Goal: Transaction & Acquisition: Subscribe to service/newsletter

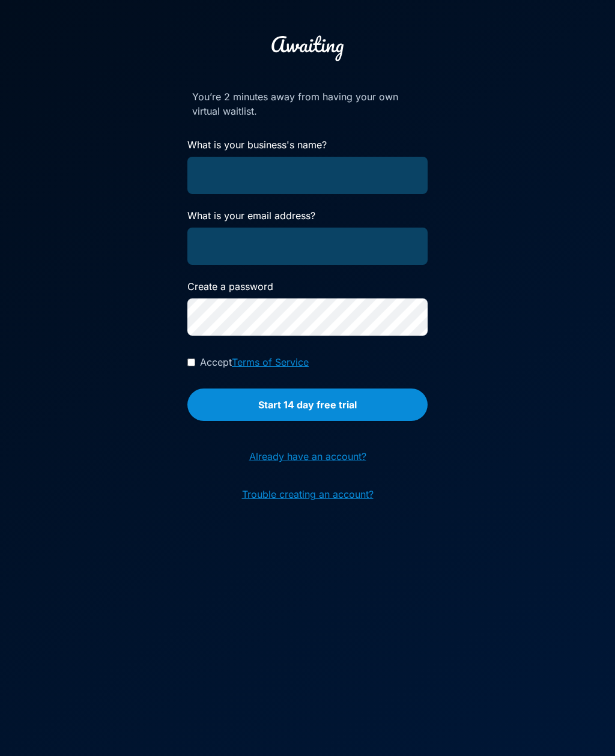
click at [245, 182] on input "What is your business's name?" at bounding box center [307, 175] width 240 height 37
type input "[PERSON_NAME]"
click at [235, 243] on input "What is your email address?" at bounding box center [307, 246] width 240 height 37
type input "[EMAIL_ADDRESS][DOMAIN_NAME]"
click at [192, 364] on input "Accept Terms of Service" at bounding box center [191, 362] width 8 height 8
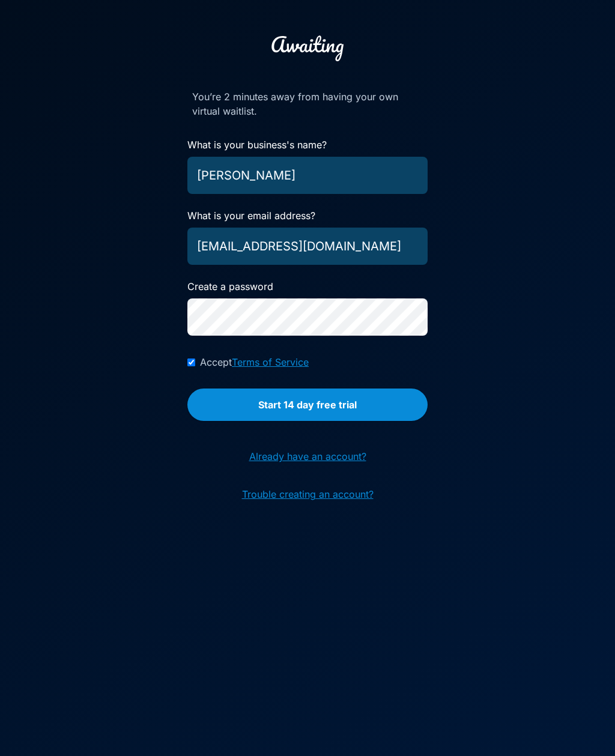
checkbox input "true"
click at [219, 414] on button "Start 14 day free trial" at bounding box center [307, 404] width 240 height 32
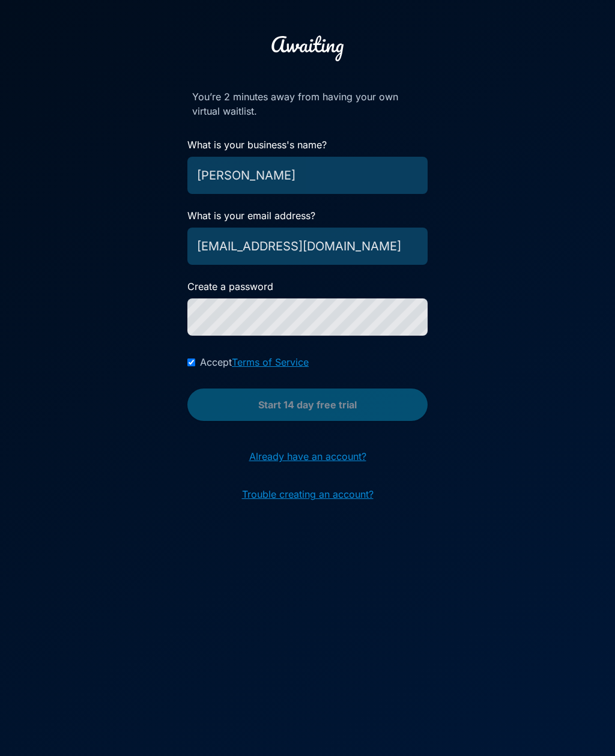
click at [270, 427] on div "You’re 2 minutes away from having your own virtual waitlist. What is your busin…" at bounding box center [307, 378] width 615 height 756
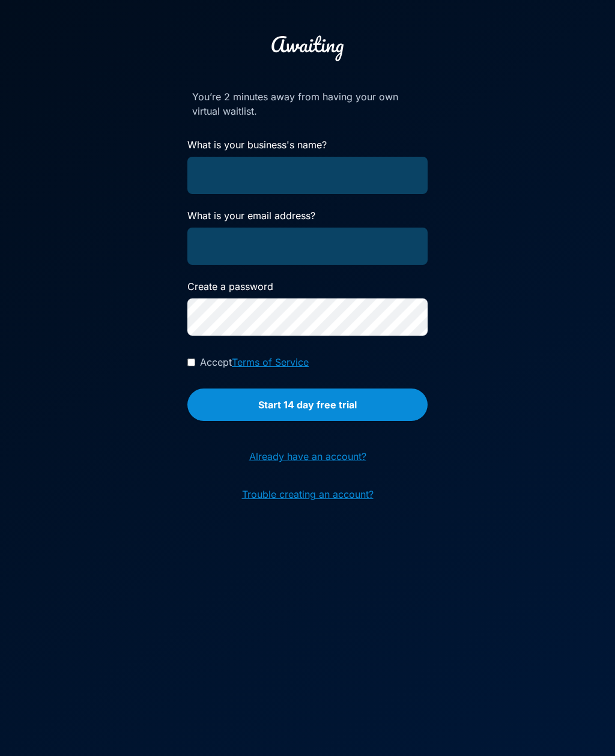
click at [244, 192] on input "What is your business's name?" at bounding box center [307, 175] width 240 height 37
type input "[PERSON_NAME]"
click at [214, 247] on input "What is your email address?" at bounding box center [307, 246] width 240 height 37
type input "[EMAIL_ADDRESS][DOMAIN_NAME]"
click at [192, 365] on input "Accept Terms of Service" at bounding box center [191, 362] width 8 height 8
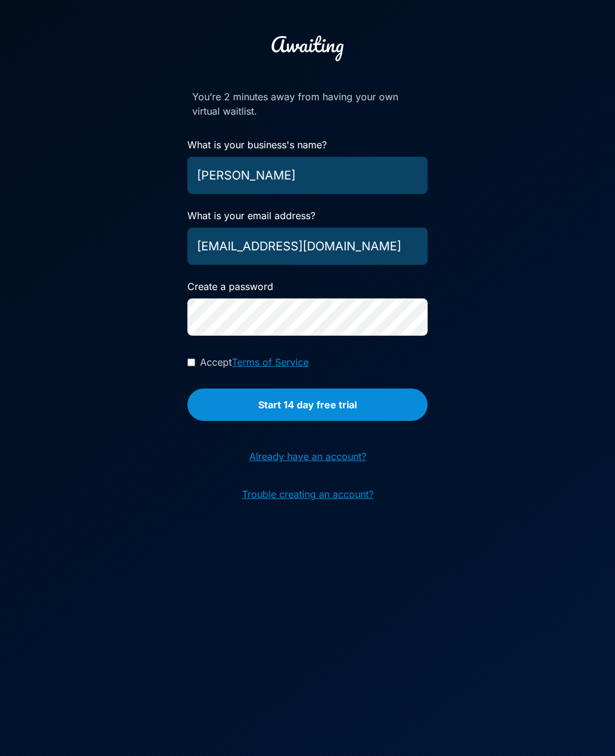
checkbox input "true"
click at [243, 408] on button "Start 14 day free trial" at bounding box center [307, 404] width 240 height 32
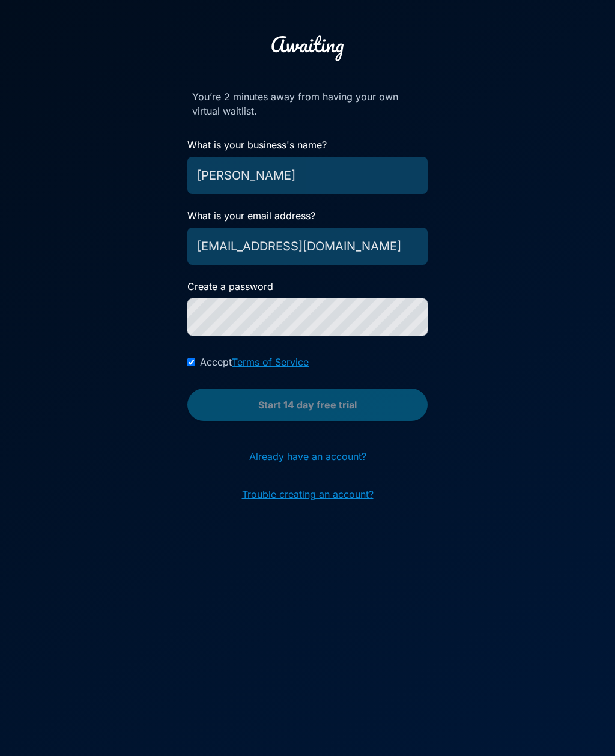
scroll to position [38, 0]
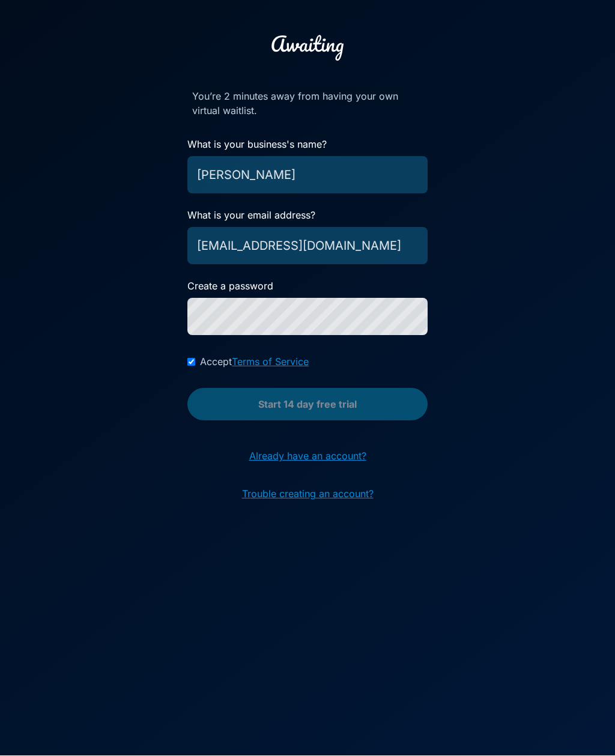
click at [273, 487] on link "Trouble creating an account?" at bounding box center [307, 494] width 131 height 14
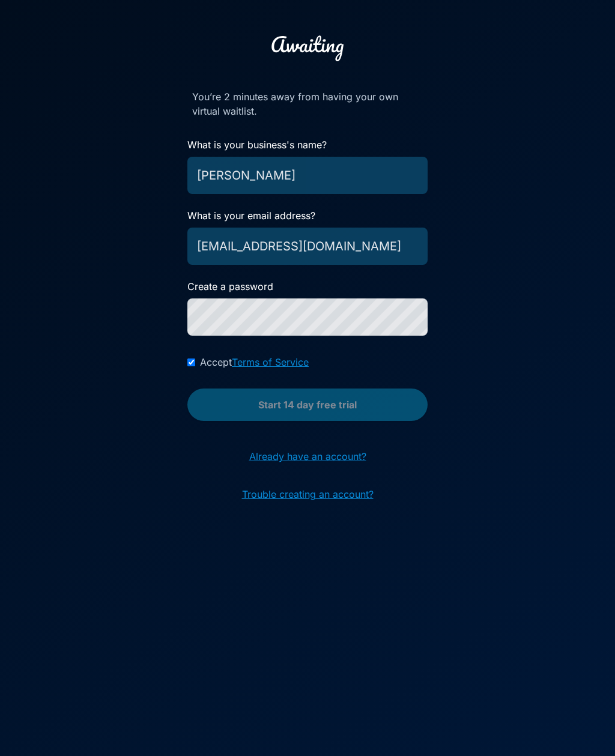
scroll to position [0, 0]
click at [266, 462] on link "Already have an account?" at bounding box center [307, 456] width 135 height 32
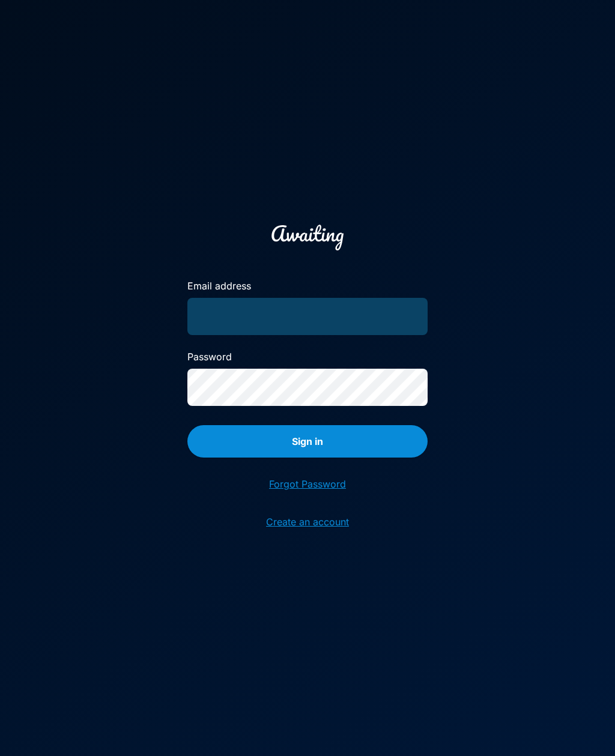
click at [206, 333] on input "Email address" at bounding box center [307, 316] width 240 height 37
click at [307, 457] on button "Sign in" at bounding box center [307, 441] width 240 height 32
click at [271, 334] on input "[PERSON_NAME]" at bounding box center [307, 316] width 240 height 37
type input "D"
type input "[EMAIL_ADDRESS][DOMAIN_NAME]"
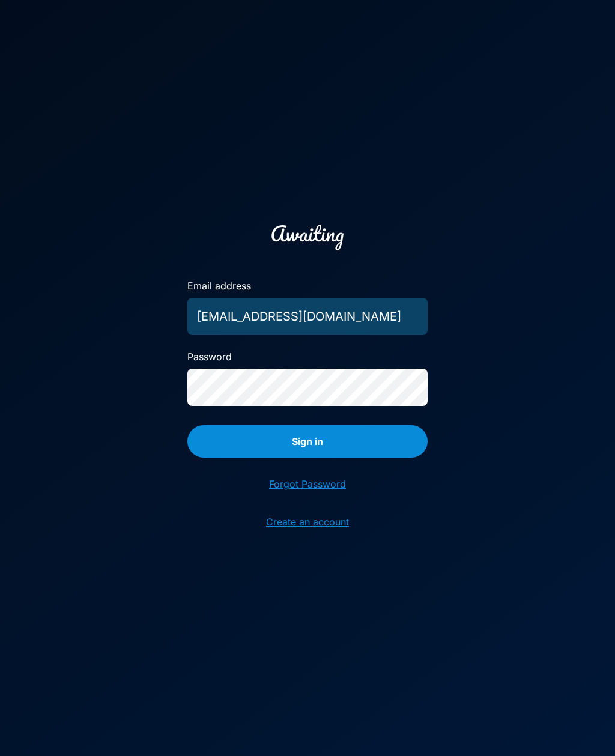
click at [307, 457] on button "Sign in" at bounding box center [307, 441] width 240 height 32
click at [237, 457] on button "Sign in" at bounding box center [307, 441] width 240 height 32
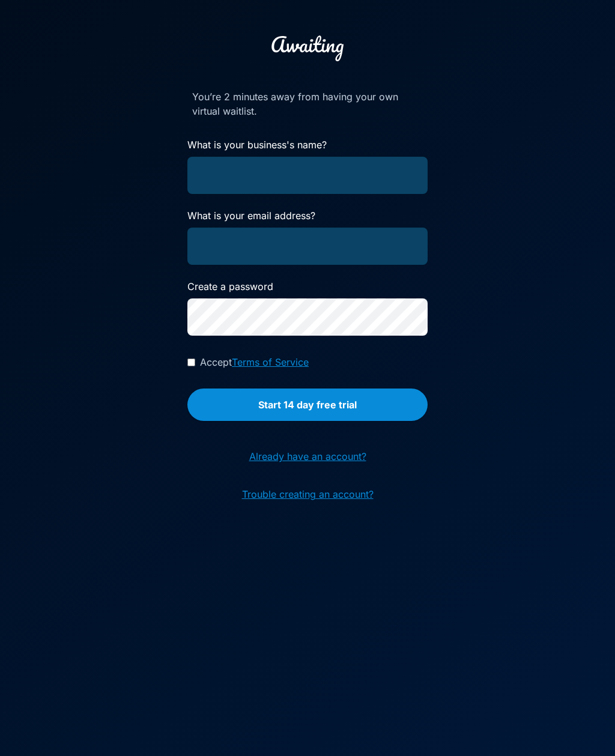
type input "[PERSON_NAME]"
click at [226, 247] on input "What is your email address?" at bounding box center [307, 246] width 240 height 37
type input "[EMAIL_ADDRESS][DOMAIN_NAME]"
click at [229, 402] on button "Start 14 day free trial" at bounding box center [307, 404] width 240 height 32
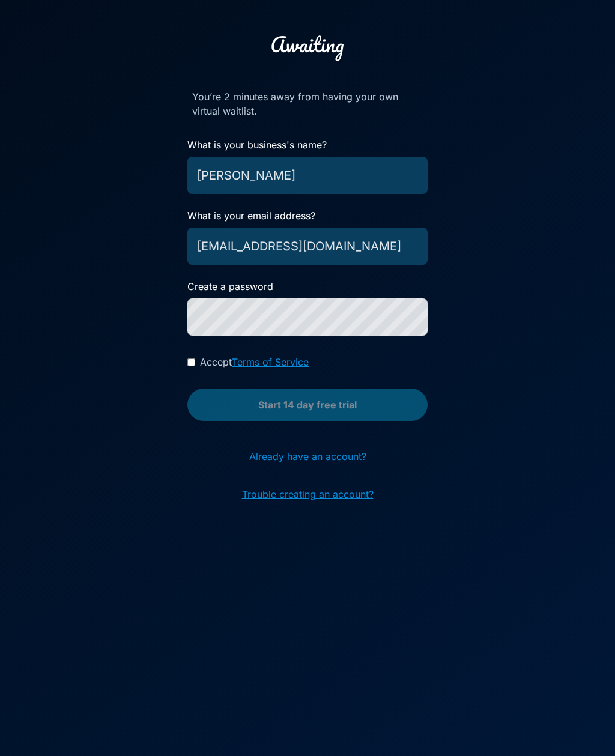
click at [307, 36] on icon at bounding box center [307, 45] width 72 height 33
